Goal: Use online tool/utility: Use online tool/utility

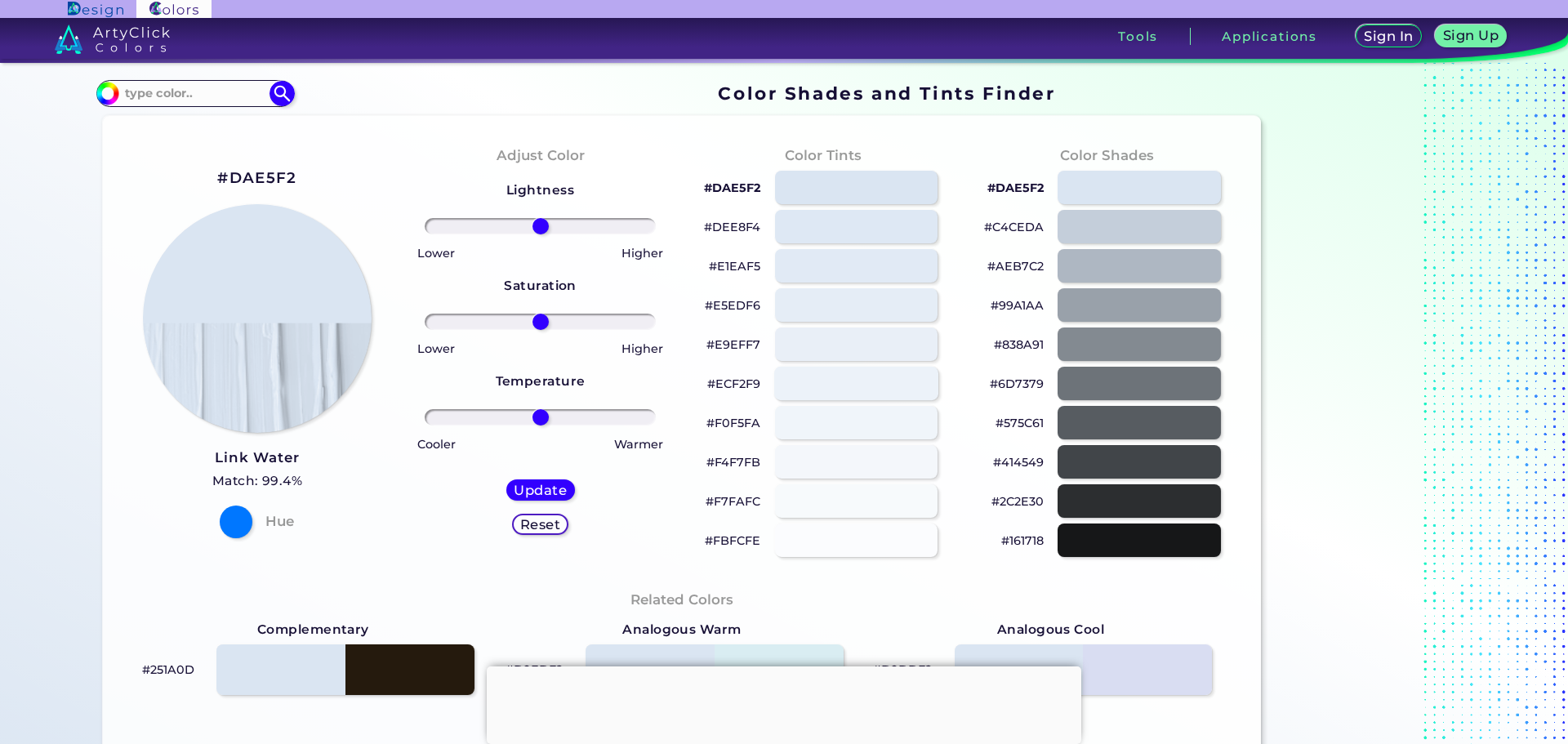
click at [858, 382] on div at bounding box center [856, 383] width 164 height 34
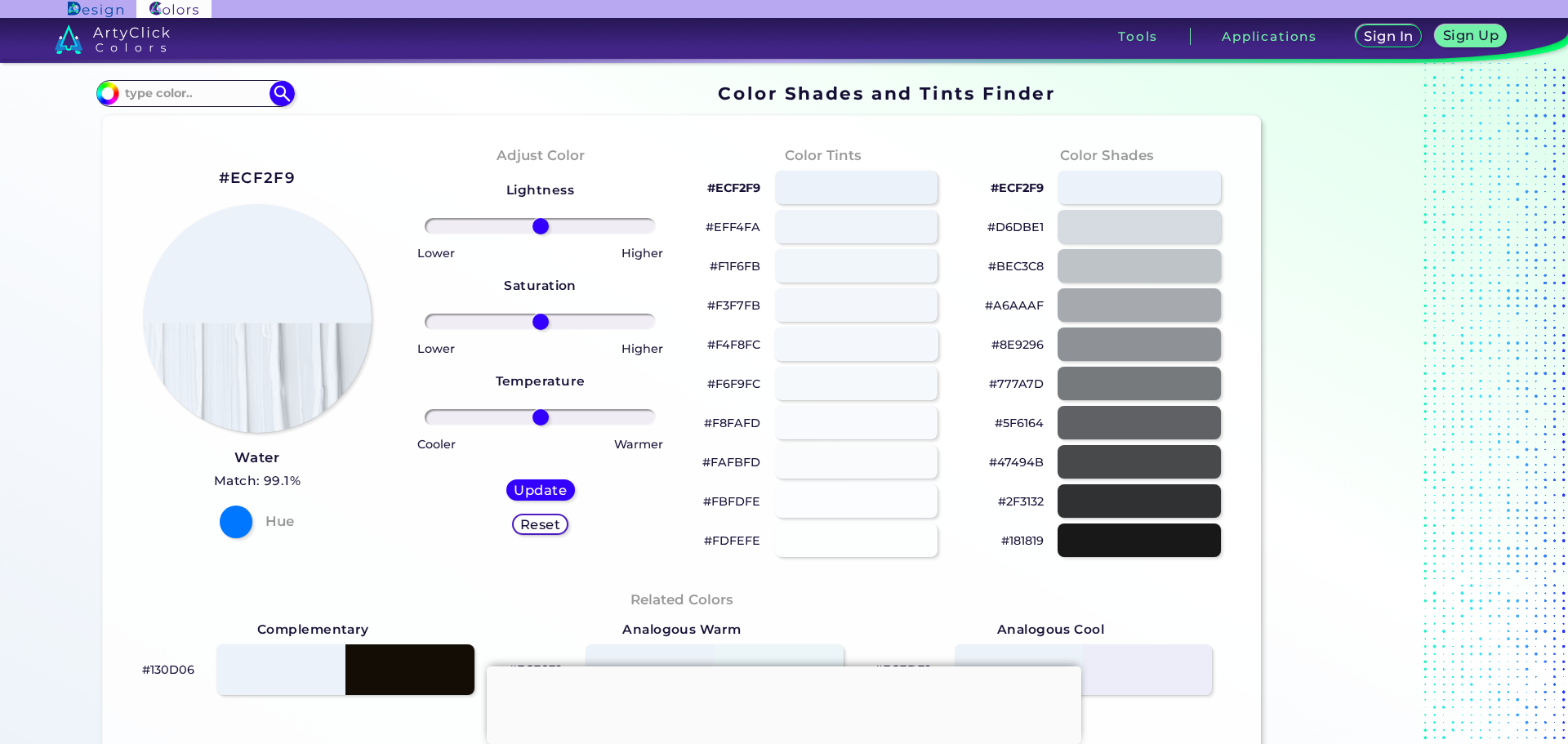
click at [879, 341] on div at bounding box center [856, 344] width 164 height 34
type input "#f4f8fc"
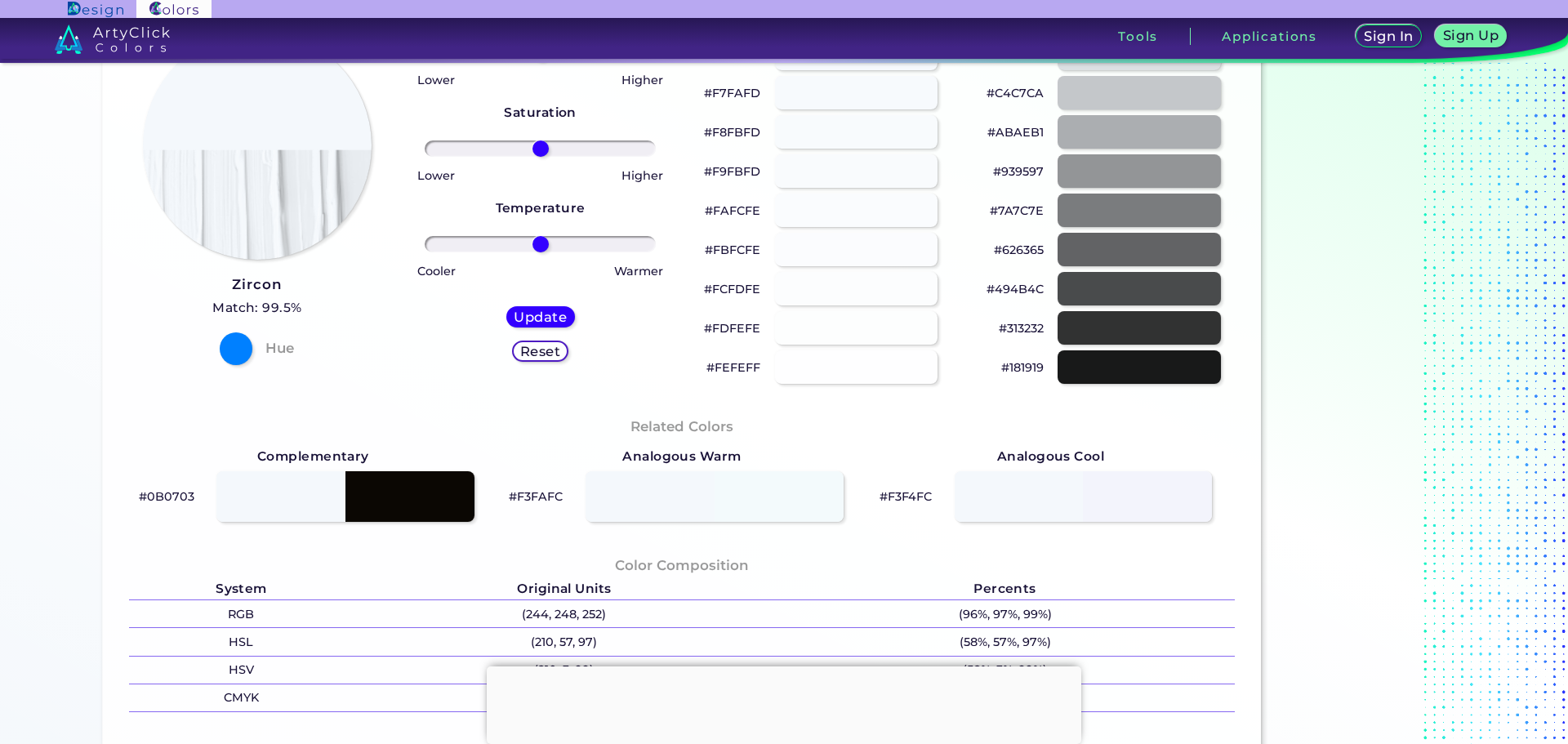
scroll to position [55, 0]
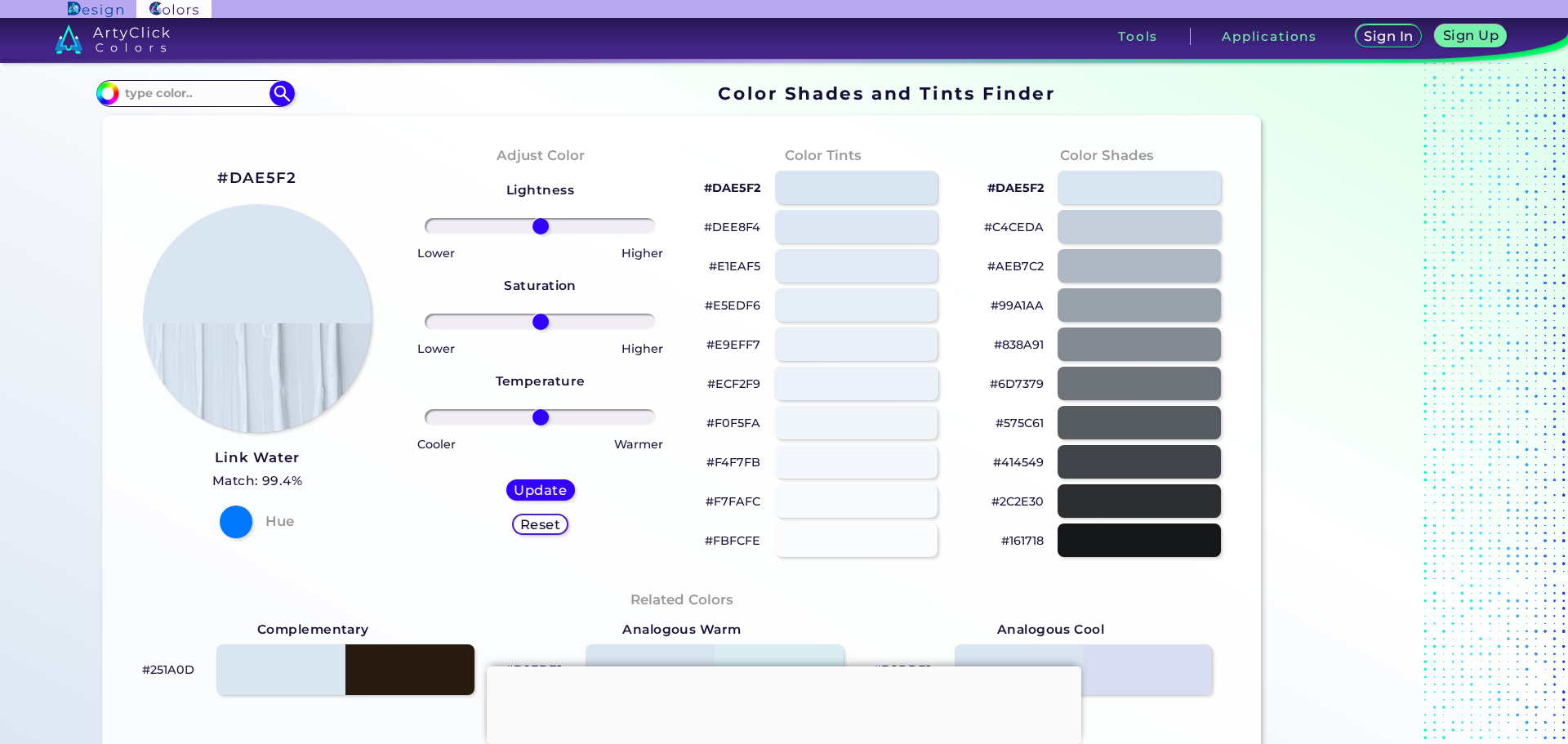
click at [901, 390] on div at bounding box center [856, 383] width 164 height 34
type input "#ecf2f9"
